Goal: Find contact information: Find contact information

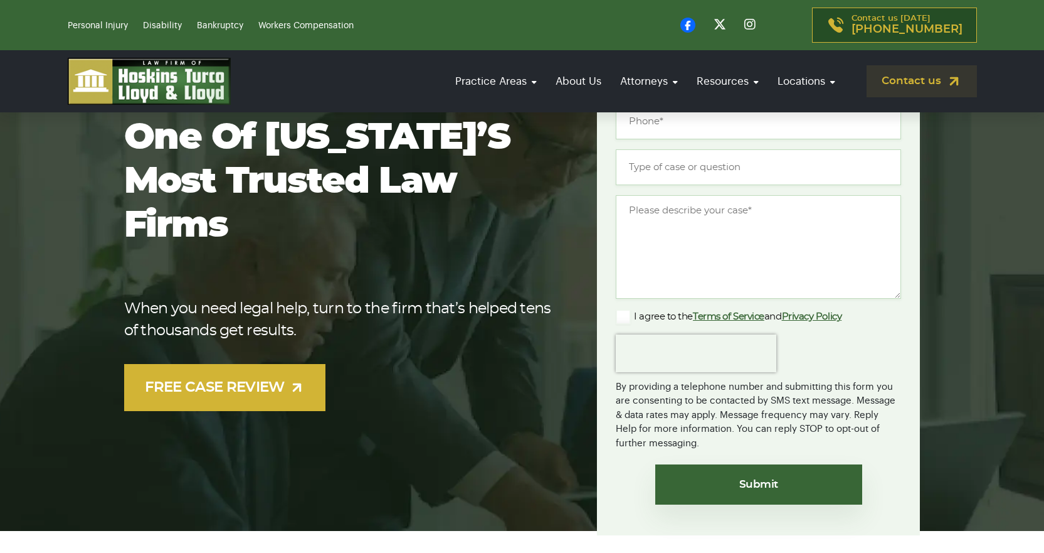
scroll to position [251, 0]
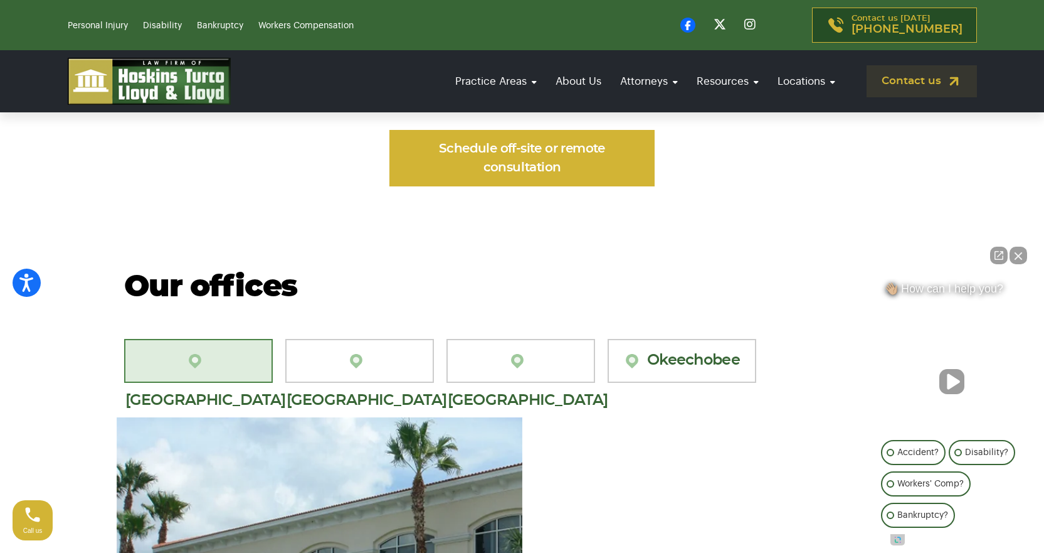
scroll to position [1129, 0]
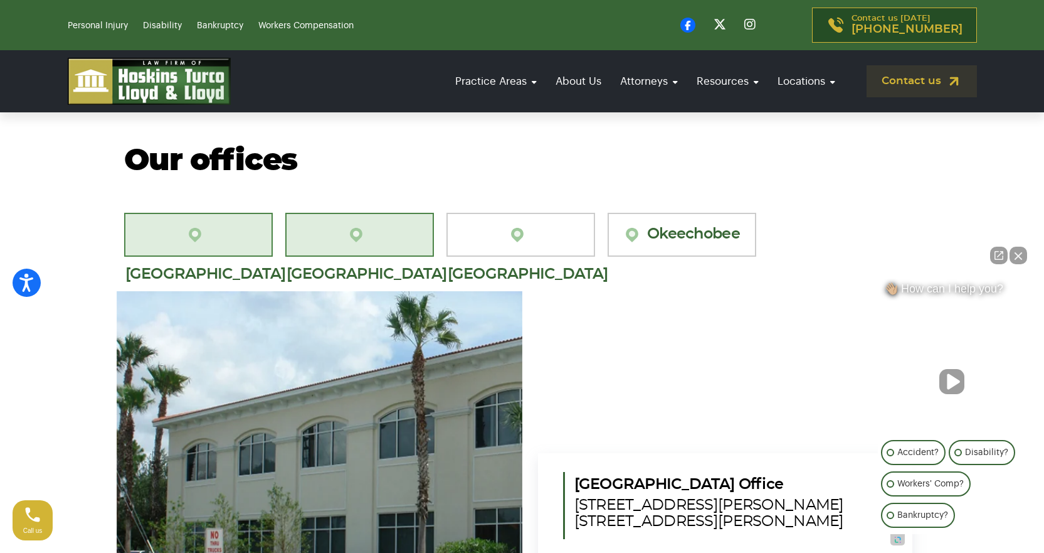
click at [347, 226] on img at bounding box center [359, 235] width 24 height 18
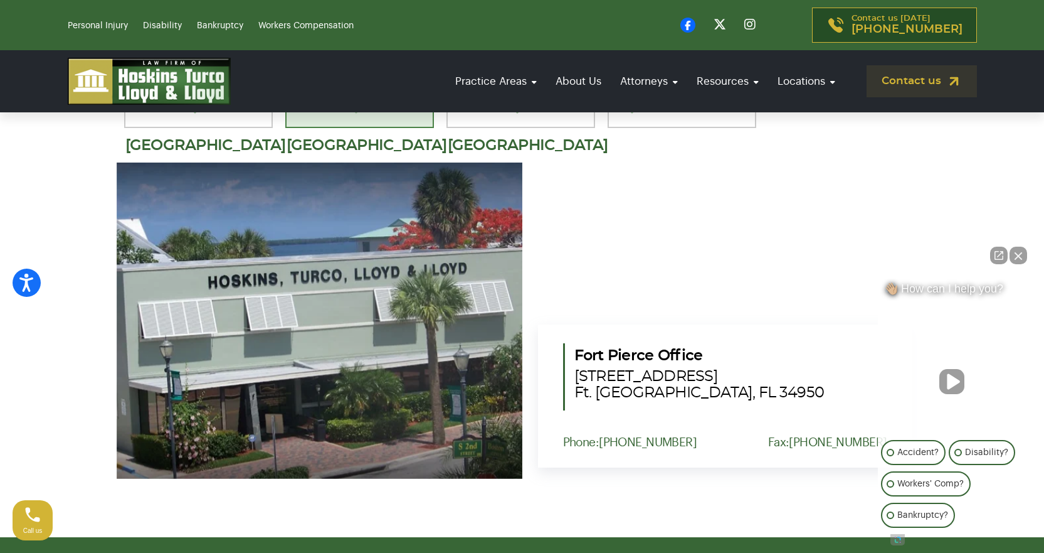
scroll to position [1443, 0]
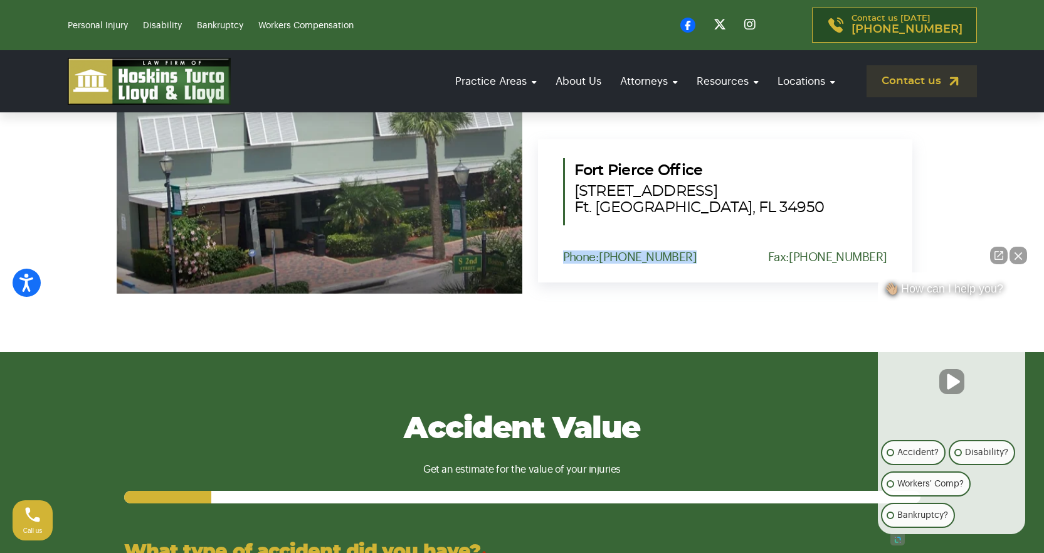
drag, startPoint x: 571, startPoint y: 240, endPoint x: 686, endPoint y: 237, distance: 114.8
click at [686, 237] on div "Fort Pierce Office 302 South Second Street Ft. Pierce, FL 34950 Phone: (772) 57…" at bounding box center [725, 210] width 374 height 143
copy p "Phone: (772) 577-7551"
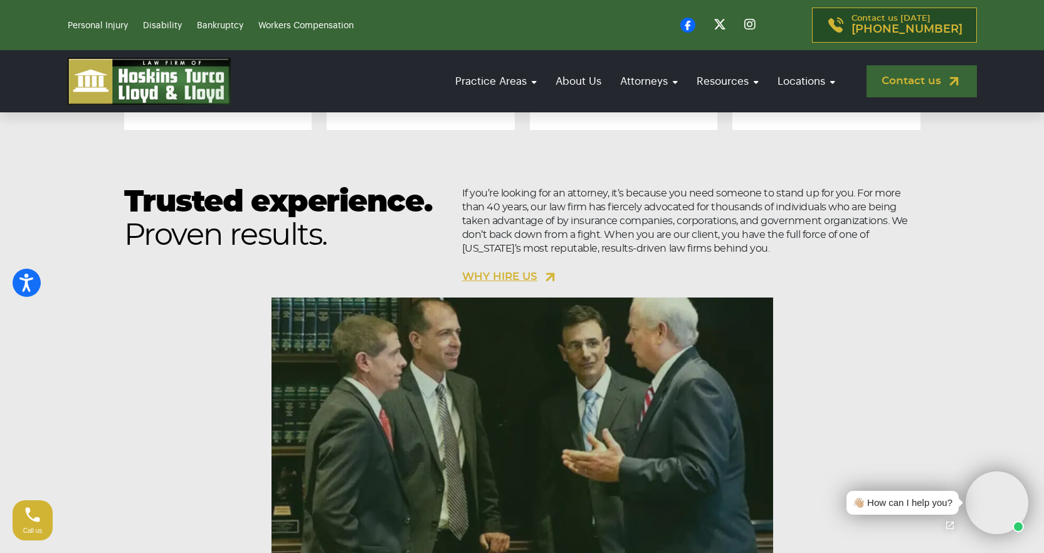
scroll to position [1192, 0]
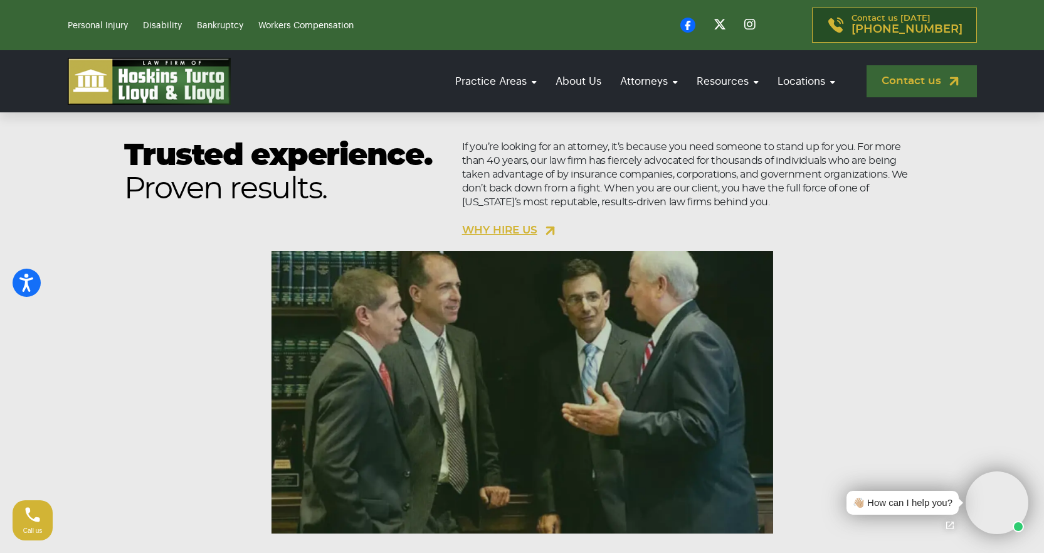
click at [898, 77] on link "Contact us" at bounding box center [922, 81] width 110 height 32
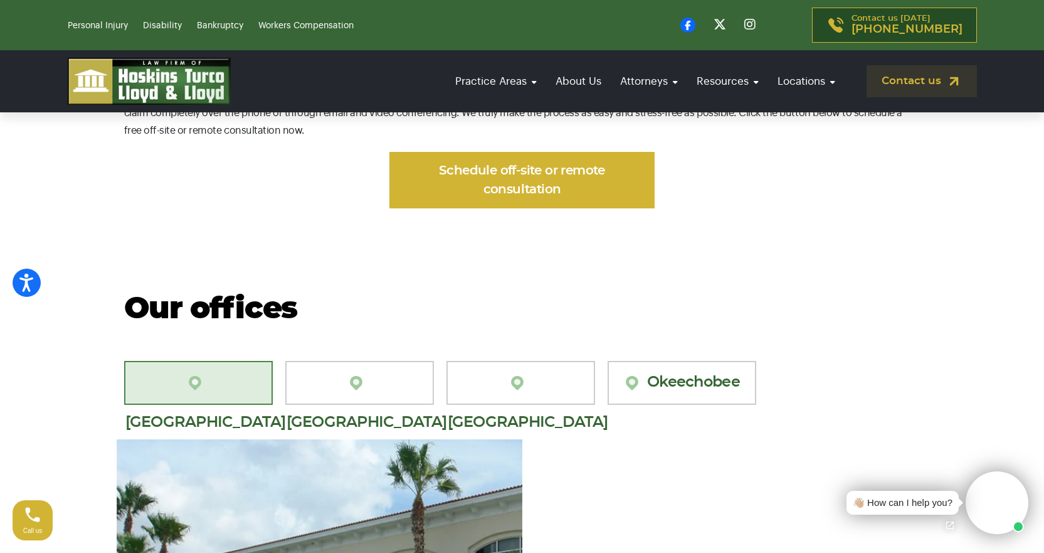
scroll to position [1129, 0]
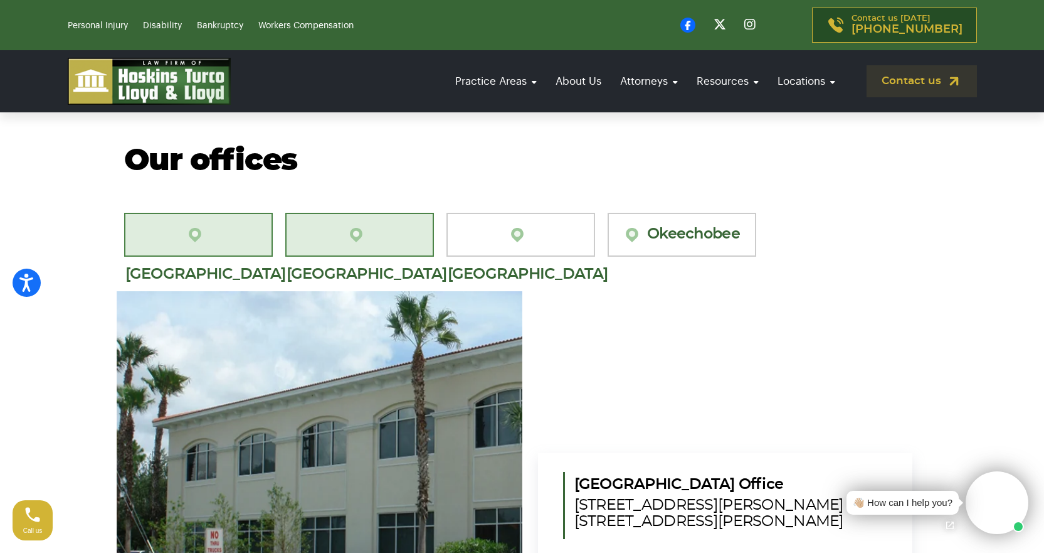
click at [355, 225] on link "[GEOGRAPHIC_DATA][PERSON_NAME]" at bounding box center [359, 235] width 149 height 44
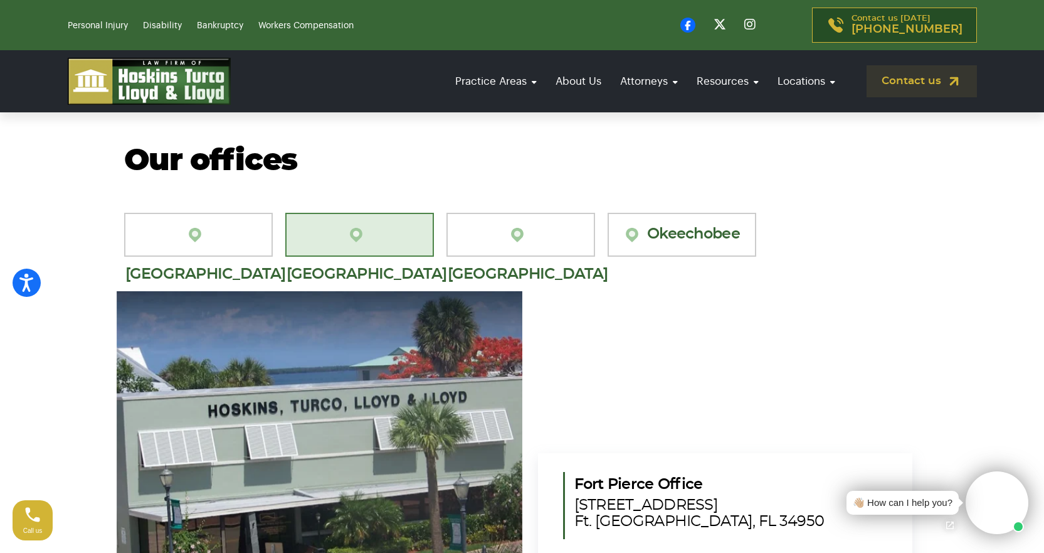
scroll to position [1380, 0]
